Goal: Transaction & Acquisition: Download file/media

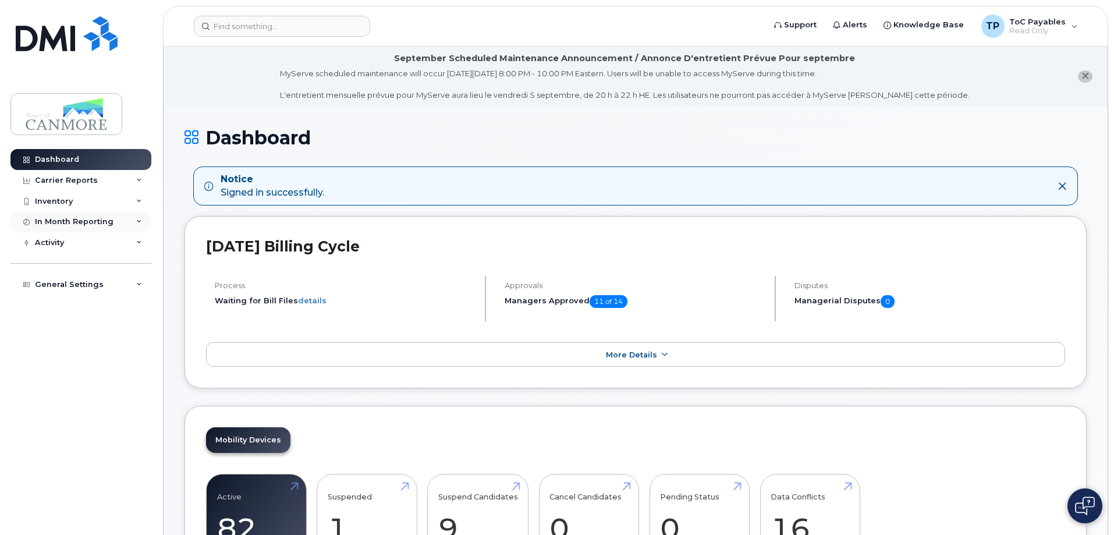
click at [140, 221] on icon at bounding box center [139, 222] width 6 height 6
click at [144, 179] on div "Carrier Reports" at bounding box center [80, 180] width 141 height 21
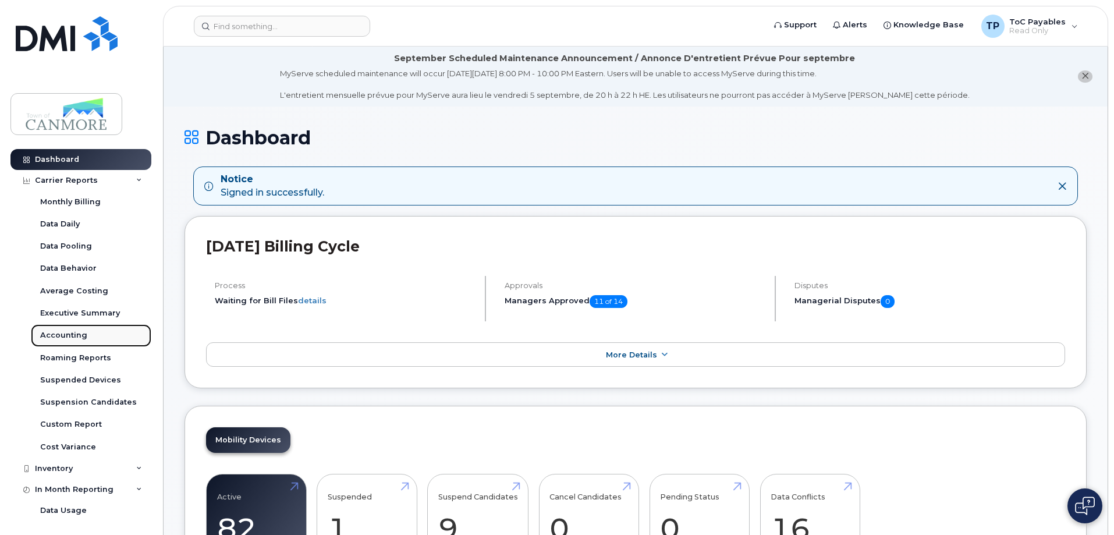
click at [76, 331] on div "Accounting" at bounding box center [63, 335] width 47 height 10
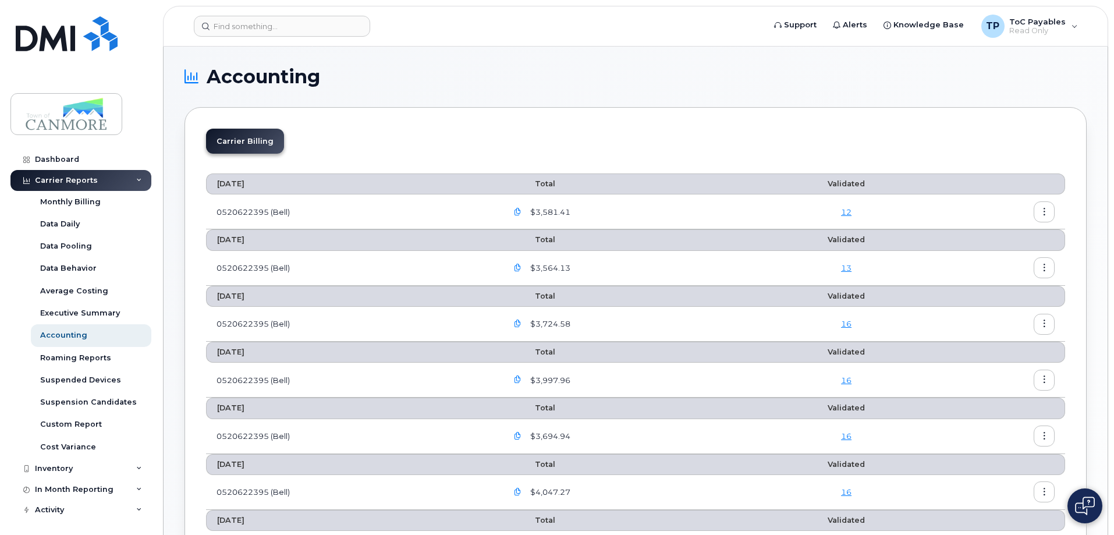
click at [520, 209] on icon "button" at bounding box center [518, 212] width 8 height 8
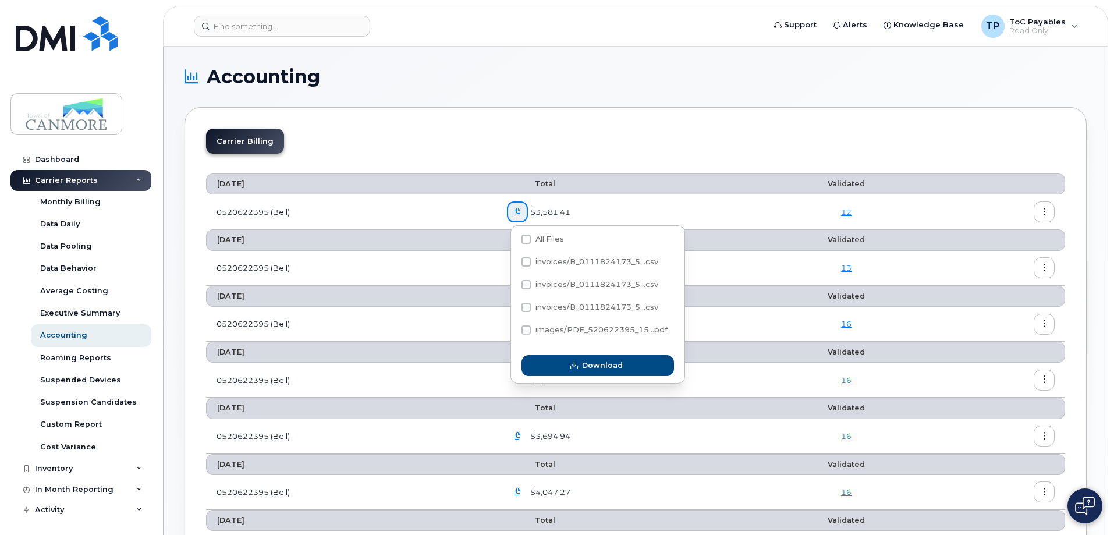
click at [563, 214] on span "$3,581.41" at bounding box center [549, 212] width 42 height 11
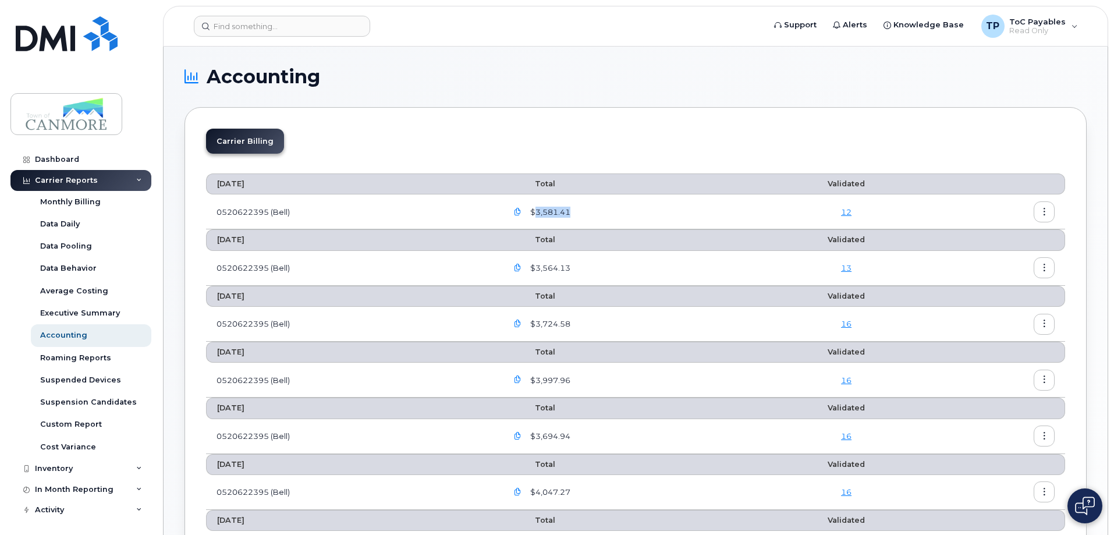
click at [563, 214] on span "$3,581.41" at bounding box center [549, 212] width 42 height 11
click at [1041, 217] on button "button" at bounding box center [1043, 211] width 21 height 21
click at [997, 255] on span "Download" at bounding box center [990, 259] width 45 height 10
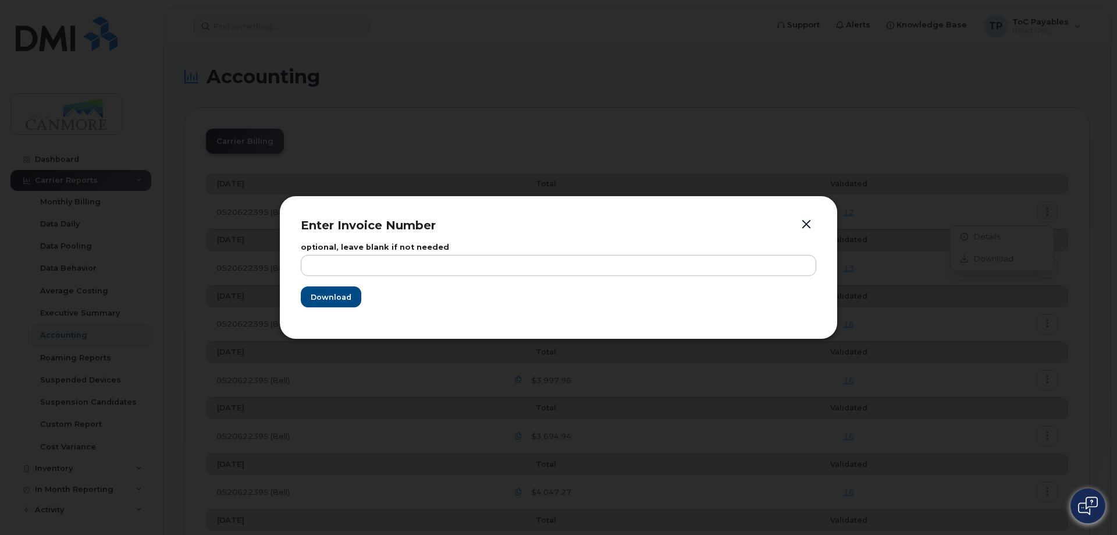
click at [801, 227] on button "button" at bounding box center [806, 224] width 17 height 16
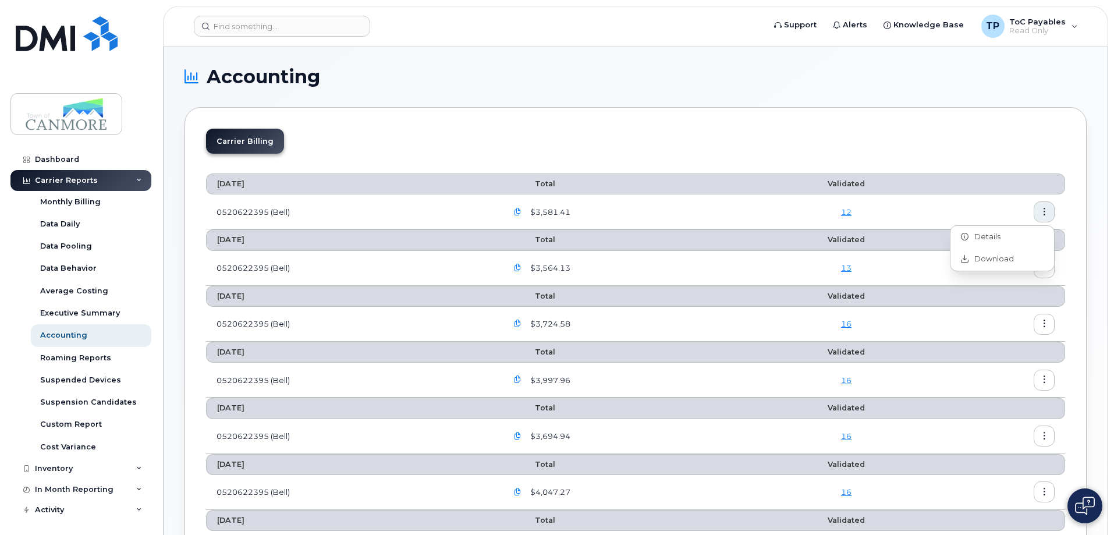
click at [239, 212] on td "0520622395 (Bell)" at bounding box center [351, 211] width 290 height 35
click at [557, 209] on span "$3,581.41" at bounding box center [549, 212] width 42 height 11
click at [527, 212] on button "button" at bounding box center [517, 211] width 21 height 21
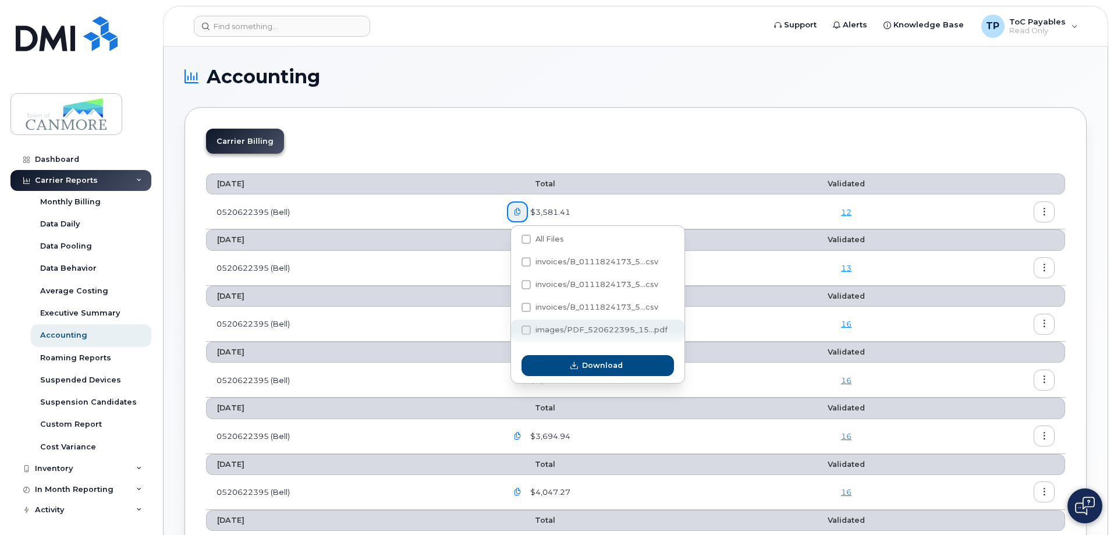
click at [655, 333] on span "images/PDF_520622395_15...pdf" at bounding box center [601, 329] width 132 height 9
click at [513, 333] on input "images/PDF_520622395_15...pdf" at bounding box center [510, 331] width 6 height 6
checkbox input "true"
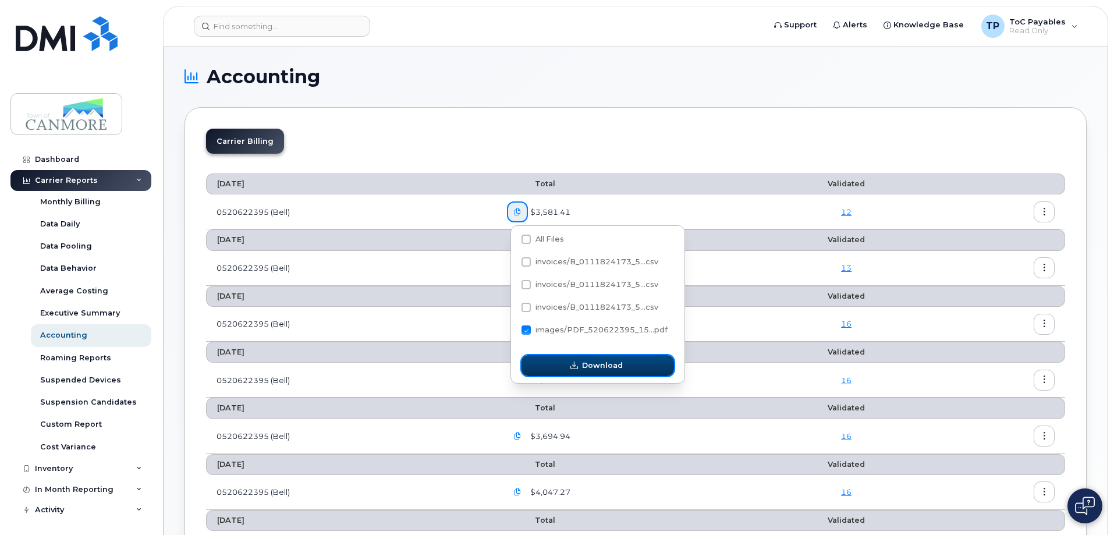
click at [604, 371] on span "Download" at bounding box center [602, 365] width 41 height 11
